Goal: Task Accomplishment & Management: Manage account settings

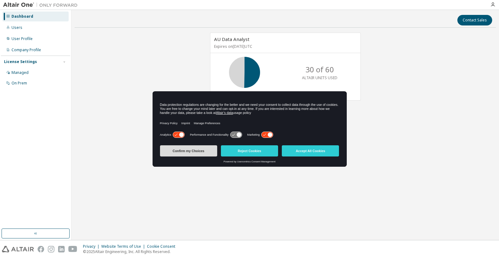
click at [187, 153] on button "Confirm my Choices" at bounding box center [188, 151] width 57 height 11
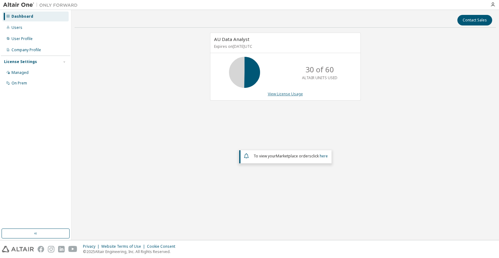
click at [272, 97] on link "View License Usage" at bounding box center [285, 93] width 35 height 5
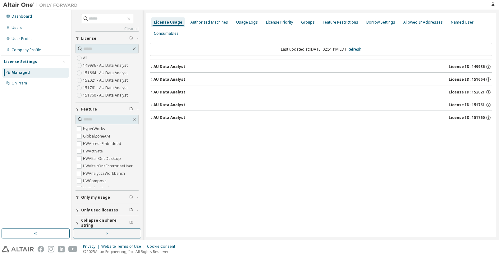
click at [181, 94] on div "AU Data Analyst" at bounding box center [170, 92] width 32 height 5
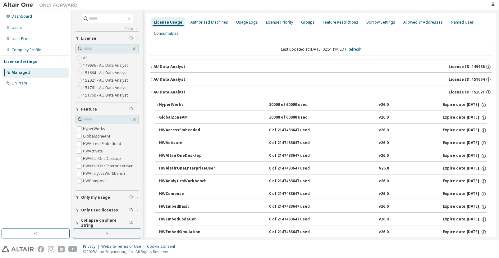
click at [176, 104] on div "HyperWorks" at bounding box center [187, 105] width 56 height 6
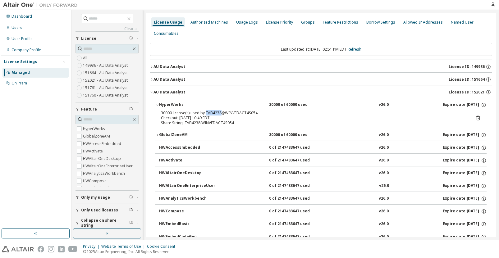
drag, startPoint x: 204, startPoint y: 112, endPoint x: 219, endPoint y: 111, distance: 15.0
click at [219, 111] on div "30000 license(s) used by TAB4238@WINVEDACT4S054" at bounding box center [313, 113] width 305 height 5
copy div "TAB4238"
